Goal: Use online tool/utility: Utilize a website feature to perform a specific function

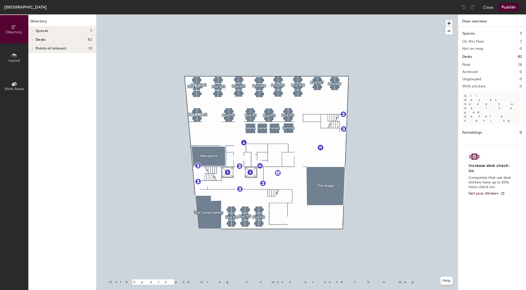
click at [449, 23] on span "button" at bounding box center [448, 23] width 7 height 7
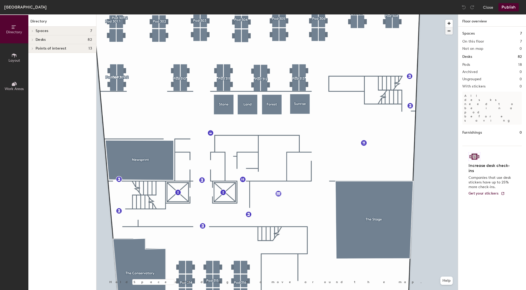
click at [450, 31] on span "button" at bounding box center [448, 30] width 7 height 7
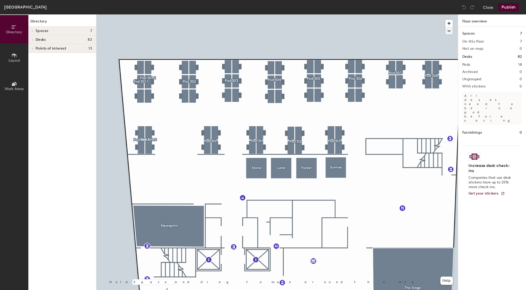
click at [449, 29] on span "button" at bounding box center [448, 30] width 7 height 7
click at [451, 23] on span "button" at bounding box center [448, 23] width 7 height 7
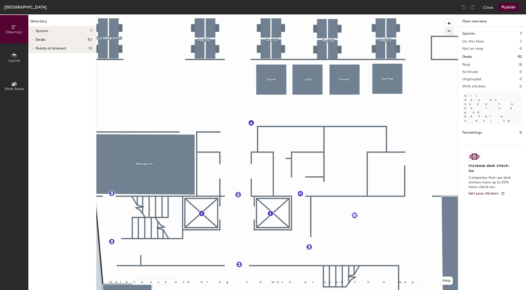
click at [451, 34] on span "button" at bounding box center [448, 30] width 7 height 7
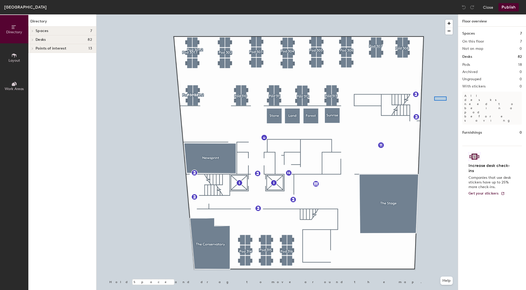
click at [434, 14] on div at bounding box center [277, 14] width 362 height 0
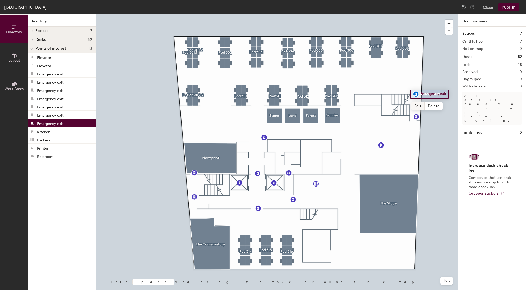
click at [417, 107] on span "Edit" at bounding box center [417, 106] width 13 height 9
click at [119, 14] on div at bounding box center [277, 14] width 362 height 0
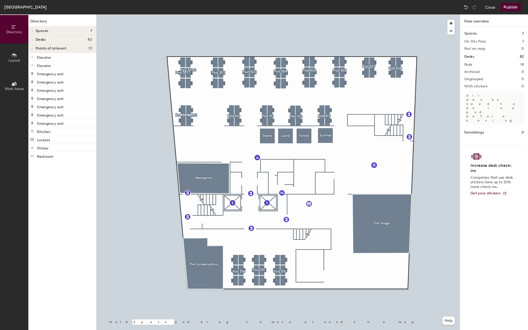
click at [191, 14] on div at bounding box center [278, 14] width 364 height 0
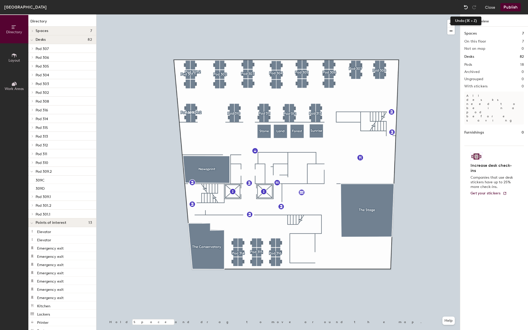
click at [467, 7] on img at bounding box center [465, 7] width 5 height 5
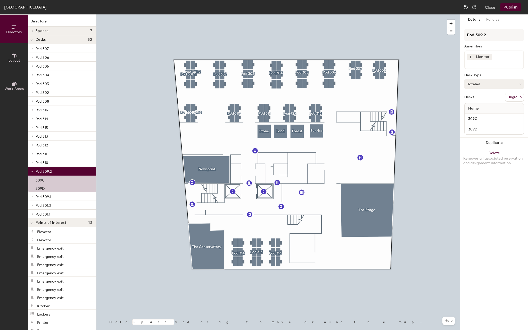
click at [467, 7] on img at bounding box center [465, 7] width 5 height 5
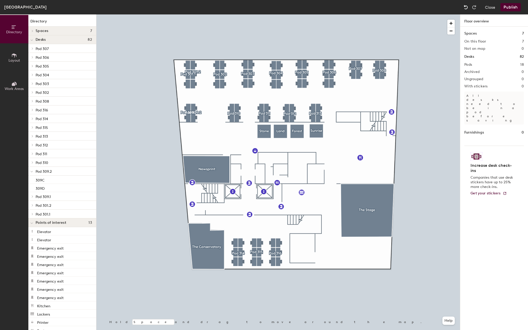
click at [467, 7] on img at bounding box center [465, 7] width 5 height 5
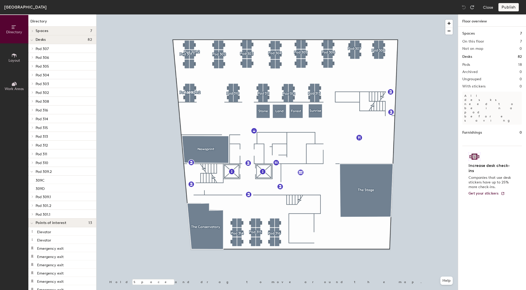
click at [17, 57] on icon at bounding box center [14, 56] width 6 height 6
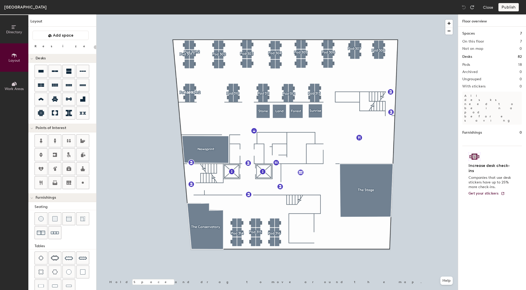
click at [16, 88] on span "Work Areas" at bounding box center [14, 89] width 19 height 4
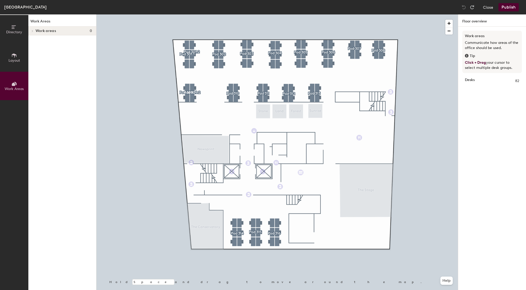
click at [18, 62] on button "Layout" at bounding box center [14, 57] width 28 height 28
